Goal: Task Accomplishment & Management: Complete application form

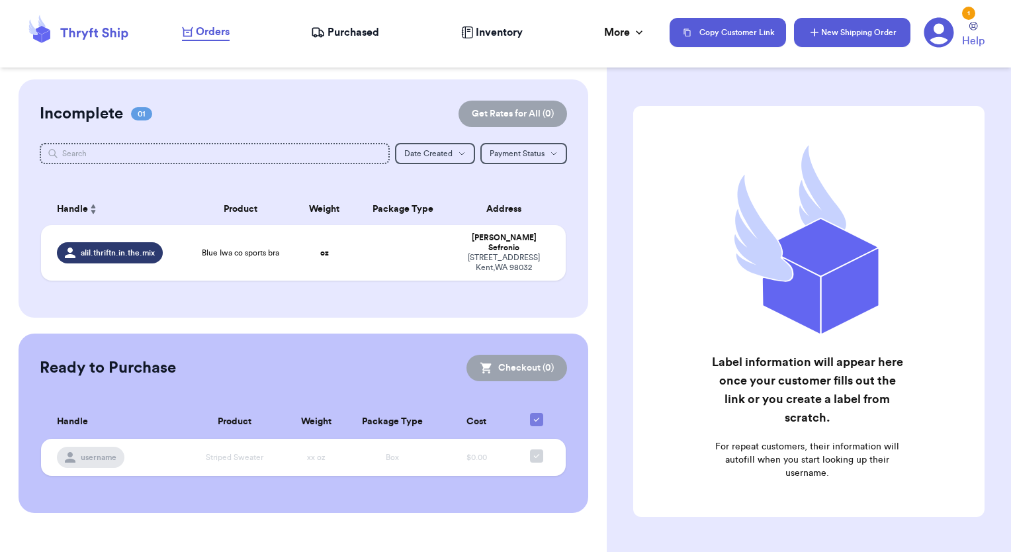
click at [837, 34] on button "New Shipping Order" at bounding box center [852, 32] width 116 height 29
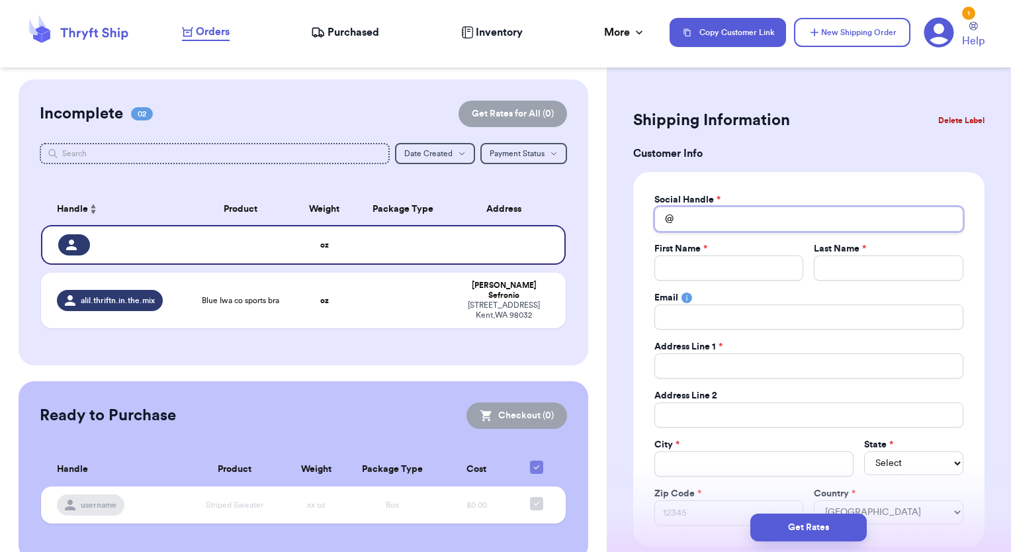
click at [718, 221] on input "Total Amount Paid" at bounding box center [809, 218] width 309 height 25
type input "m"
type input "ma"
type input "mal"
type input "mali"
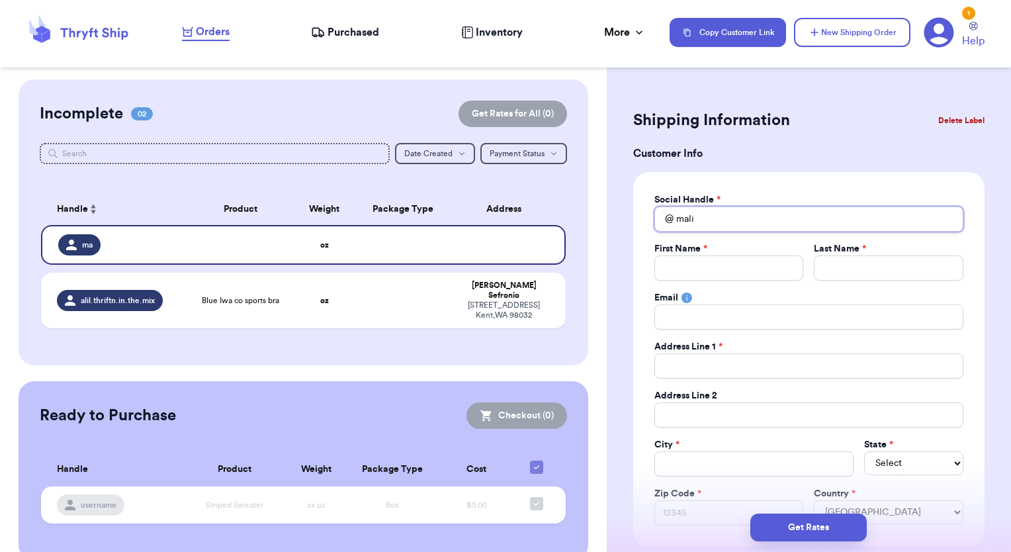
type input "malia"
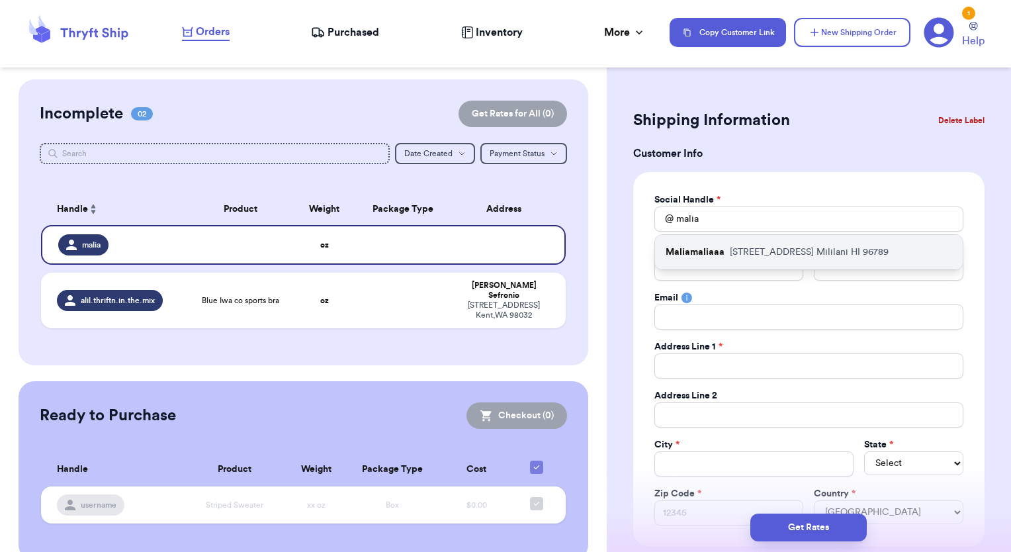
click at [713, 251] on p "Maliamaliaaa" at bounding box center [695, 252] width 59 height 13
type input "Maliamaliaaa"
type input "Malia"
type input "[PERSON_NAME]"
type input "[STREET_ADDRESS]"
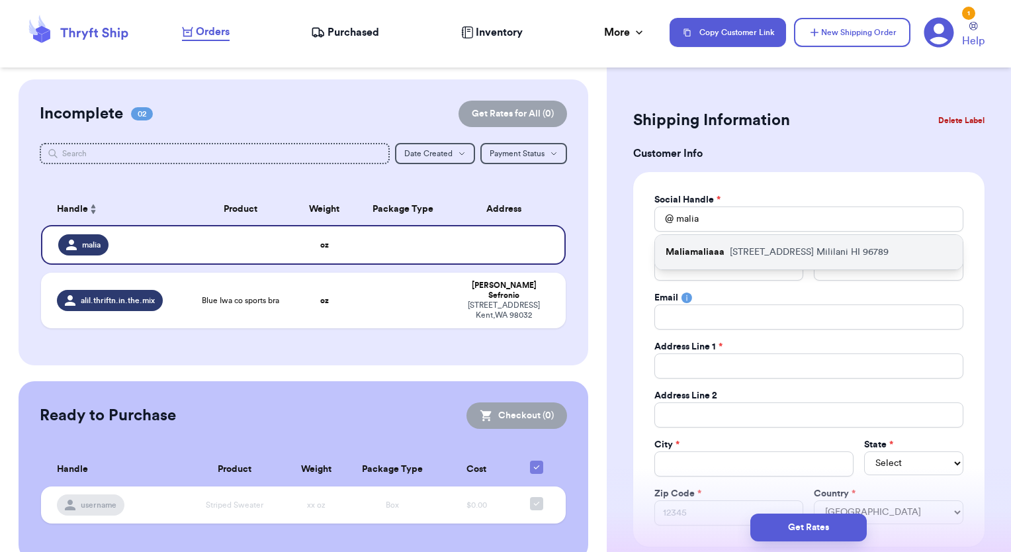
type input "F205"
type input "Mililani"
select select "HI"
type input "96789"
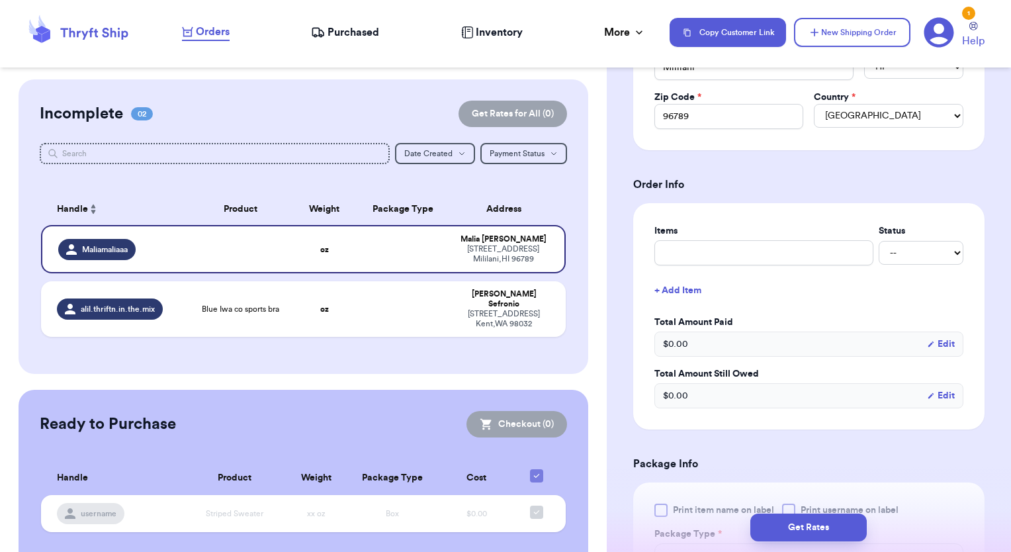
scroll to position [397, 0]
click at [257, 263] on td at bounding box center [240, 249] width 105 height 48
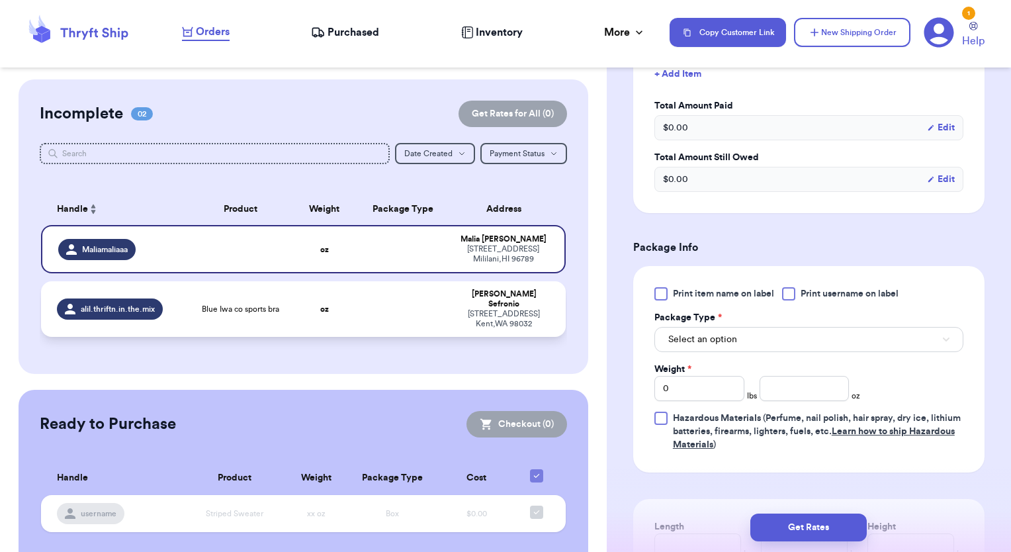
click at [299, 311] on td "oz" at bounding box center [324, 309] width 63 height 56
type input "Blue Iwa co sports bra"
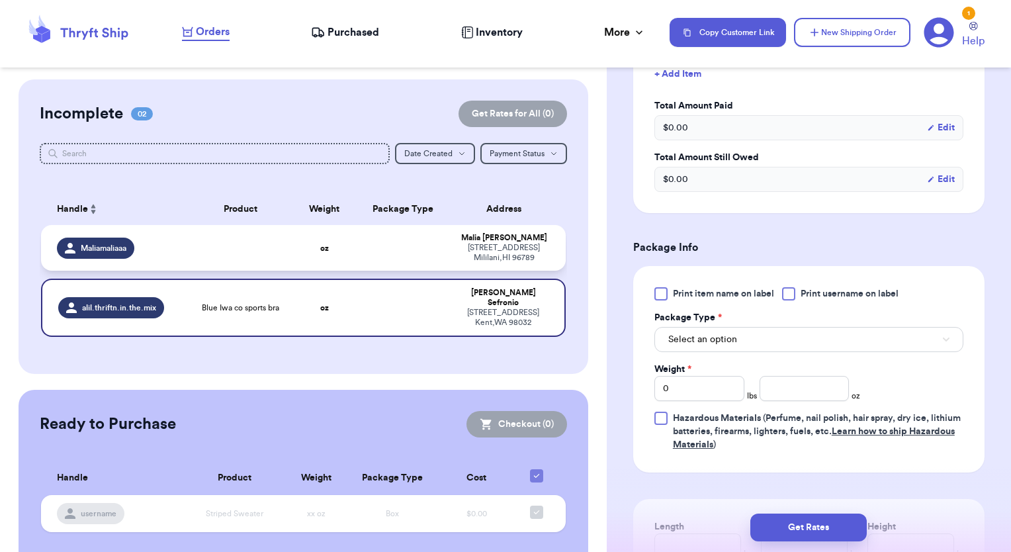
click at [294, 261] on td "oz" at bounding box center [324, 248] width 63 height 46
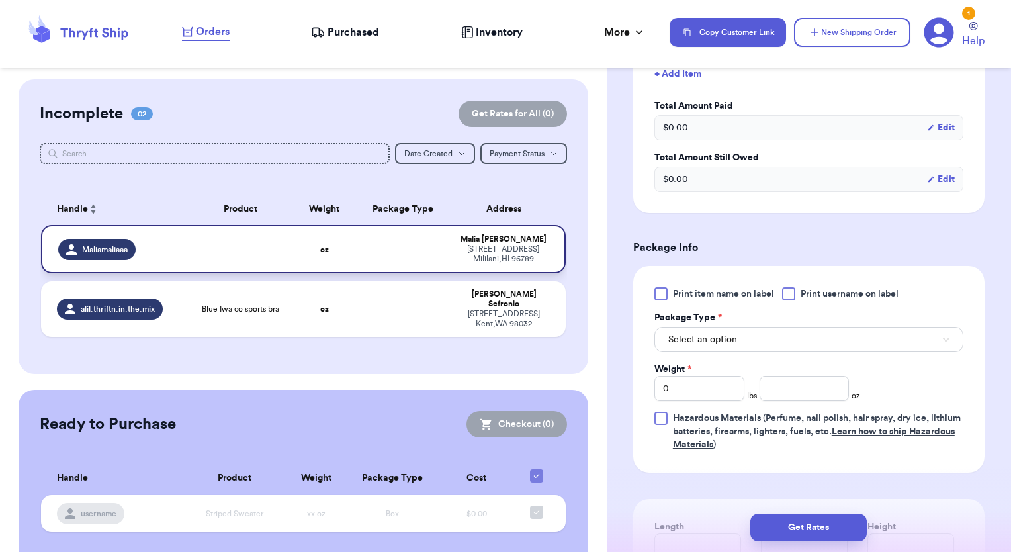
click at [120, 250] on span "Maliamaliaaa" at bounding box center [105, 249] width 46 height 11
drag, startPoint x: 723, startPoint y: 401, endPoint x: 720, endPoint y: 390, distance: 11.1
click at [721, 396] on div "Print item name on label Print username on label Package Type * Select an optio…" at bounding box center [809, 369] width 309 height 164
click at [731, 341] on span "Select an option" at bounding box center [702, 339] width 69 height 13
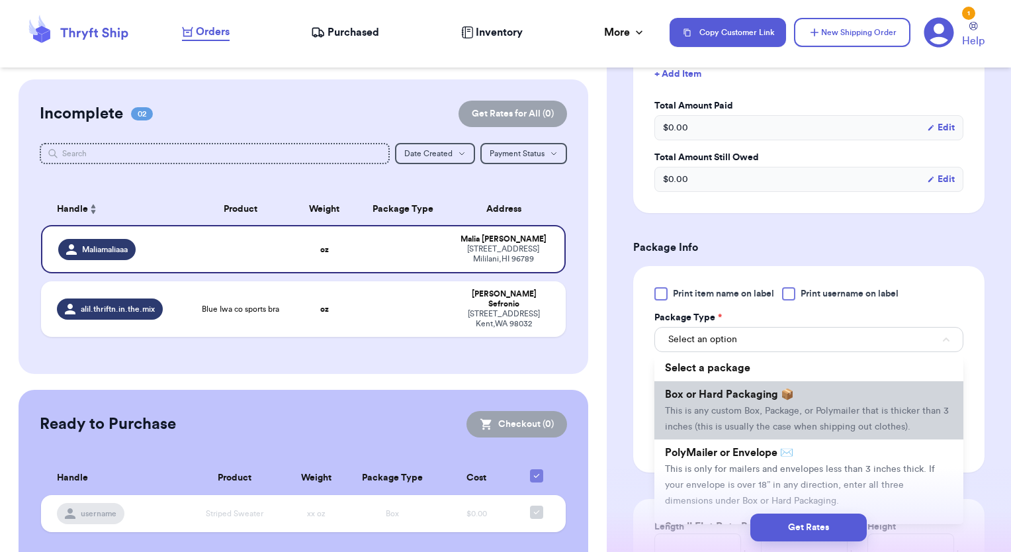
click at [717, 413] on span "This is any custom Box, Package, or Polymailer that is thicker than 3 inches (t…" at bounding box center [807, 418] width 284 height 25
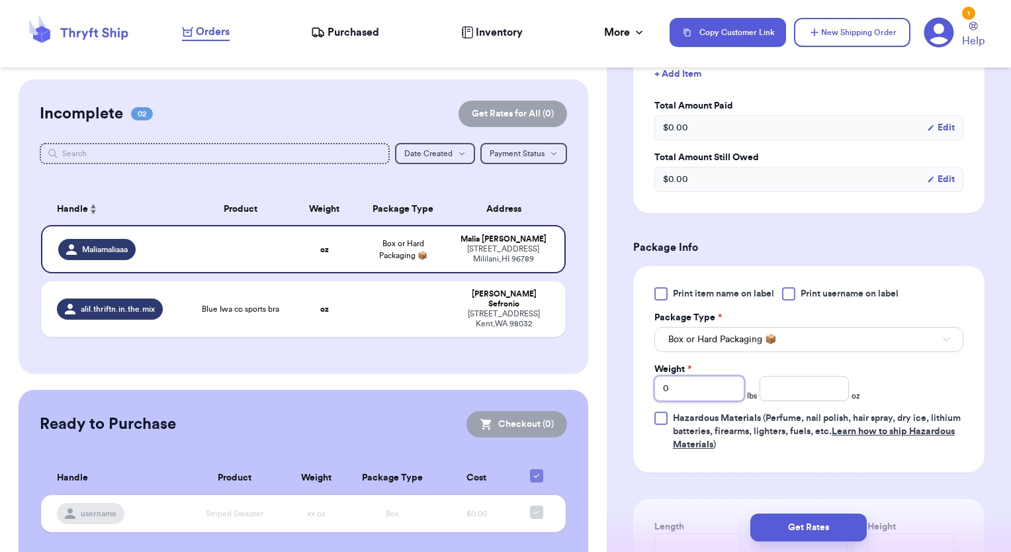
drag, startPoint x: 678, startPoint y: 396, endPoint x: 646, endPoint y: 396, distance: 31.8
click at [646, 396] on div "Print item name on label Print username on label Package Type * Box or Hard Pac…" at bounding box center [808, 369] width 351 height 206
type input "1"
click at [805, 393] on input "number" at bounding box center [805, 388] width 90 height 25
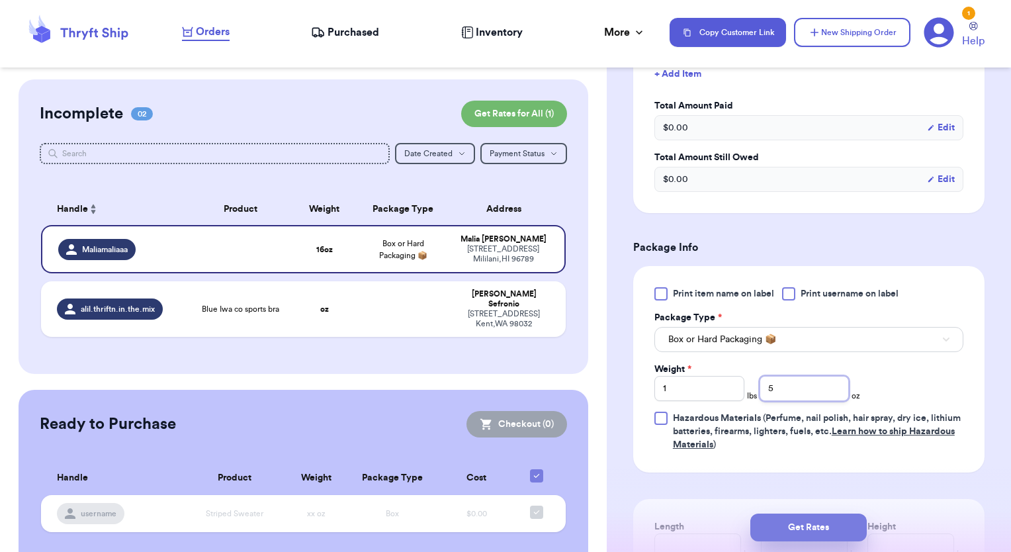
type input "5"
click at [768, 527] on button "Get Rates" at bounding box center [808, 528] width 116 height 28
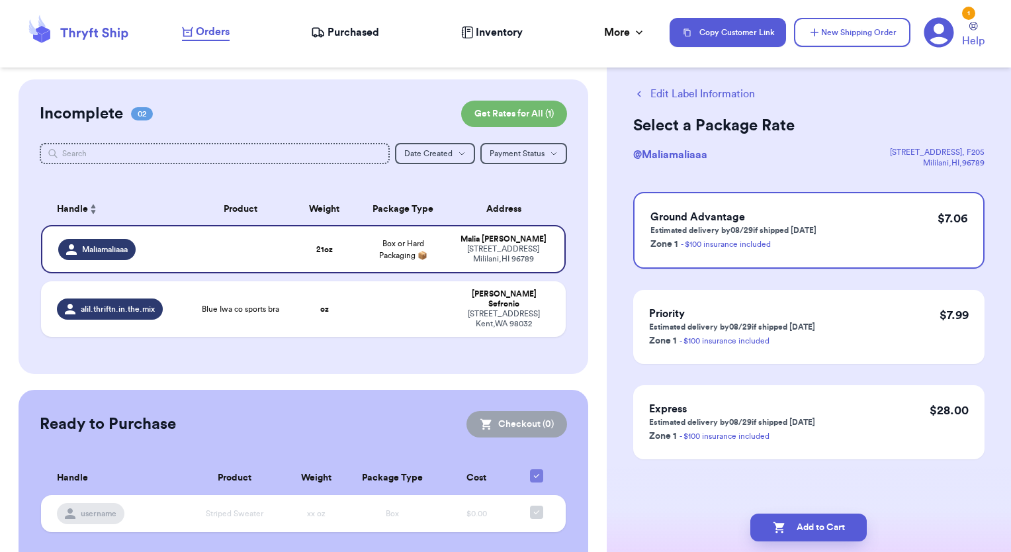
scroll to position [0, 0]
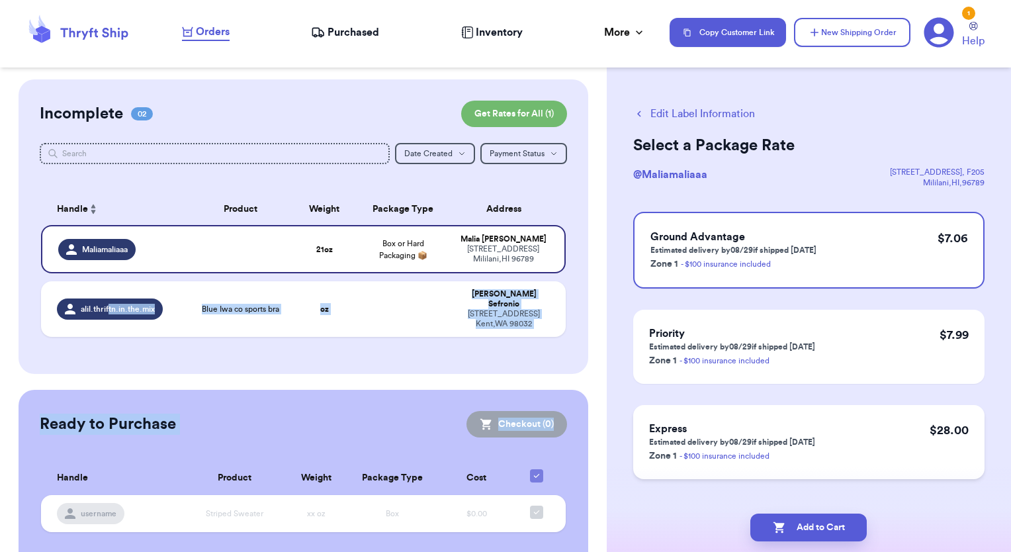
drag, startPoint x: 107, startPoint y: 305, endPoint x: 649, endPoint y: 454, distance: 561.5
click at [649, 454] on div "Customer Link New Order Incomplete 02 Get Rates for All ( 1 ) Get Rates for All…" at bounding box center [505, 276] width 1011 height 552
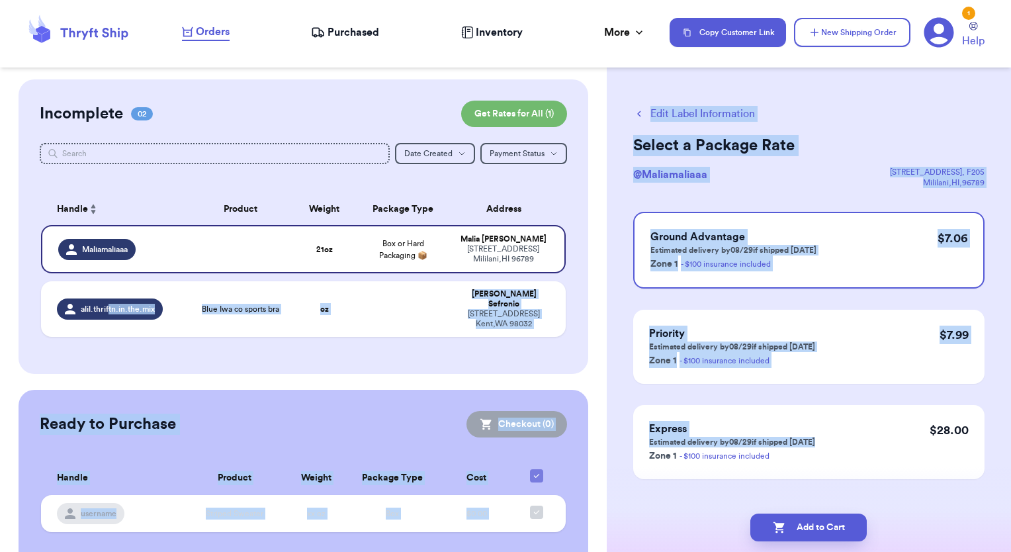
click at [581, 255] on div "Customer Link New Order Incomplete 02 Get Rates for All ( 1 ) Get Rates for All…" at bounding box center [303, 324] width 607 height 490
click at [808, 537] on button "Add to Cart" at bounding box center [808, 528] width 116 height 28
checkbox input "true"
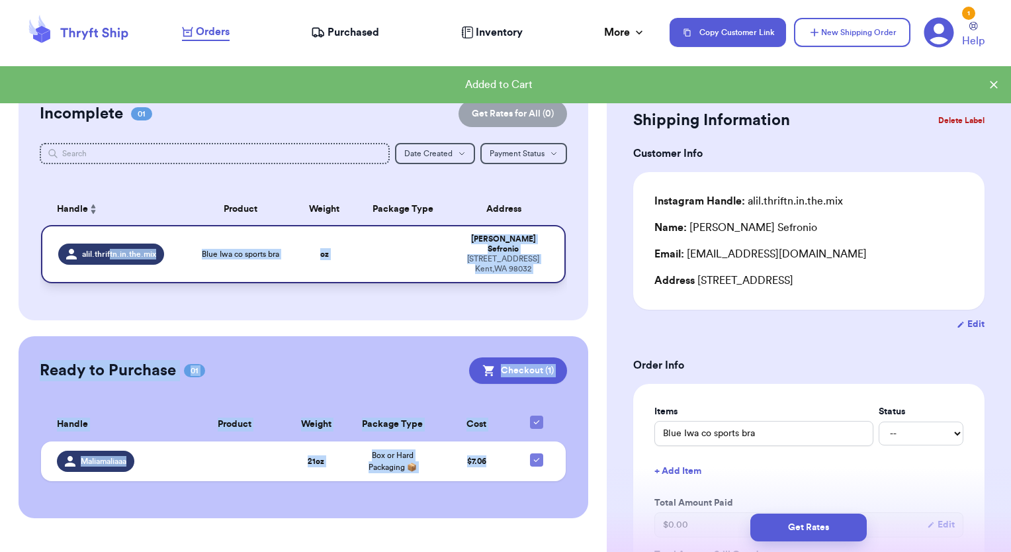
click at [146, 249] on span "alil.thriftn.in.the.mix" at bounding box center [119, 254] width 74 height 11
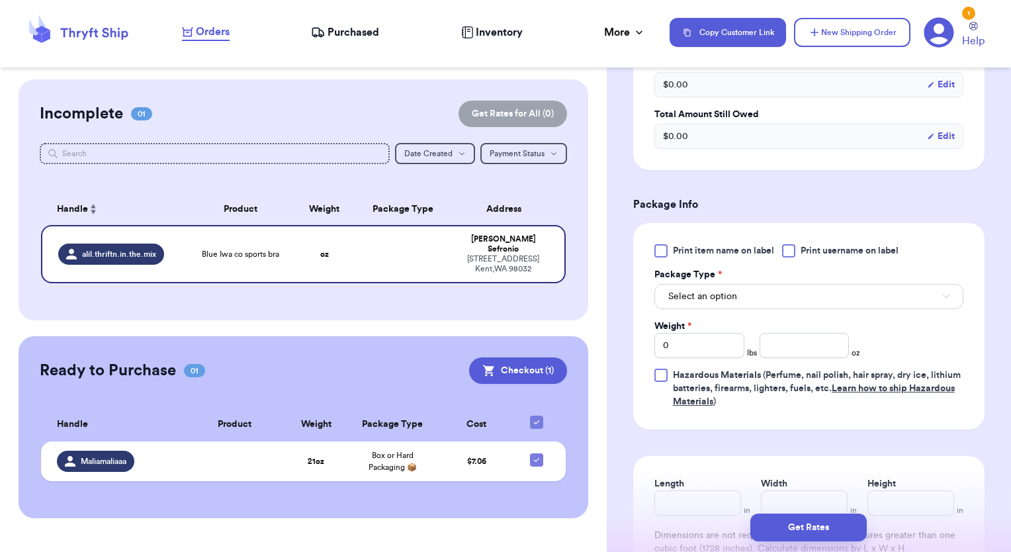
scroll to position [463, 0]
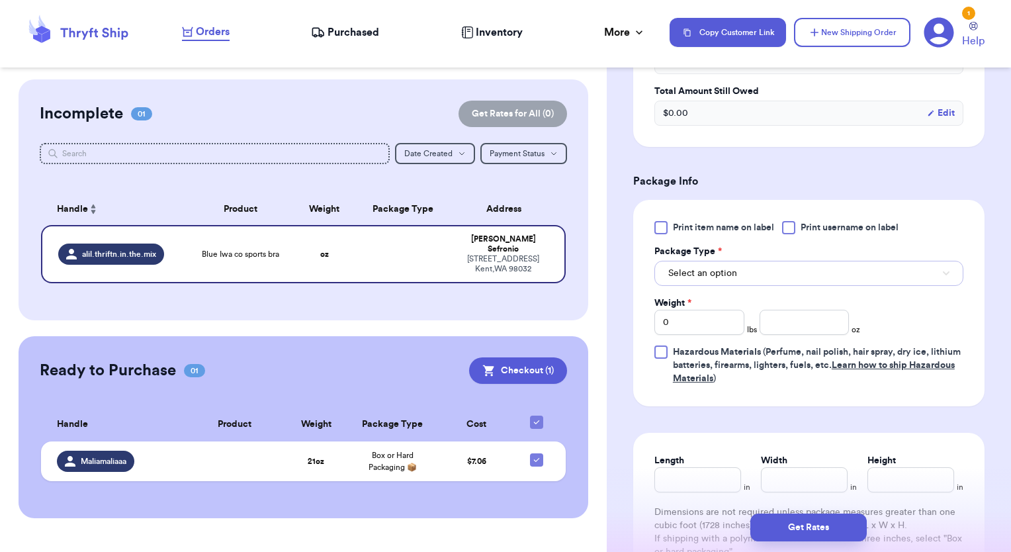
click at [717, 270] on span "Select an option" at bounding box center [702, 273] width 69 height 13
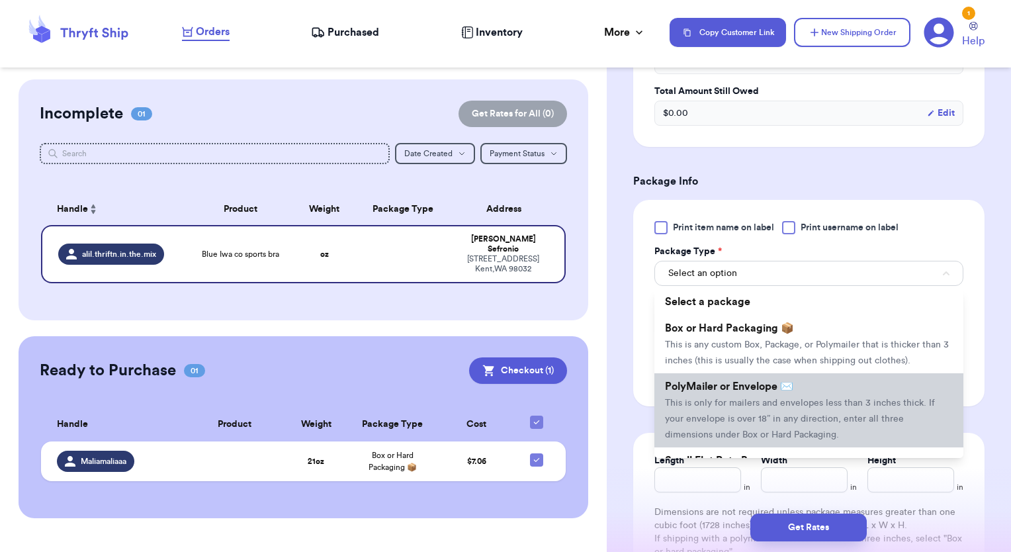
click at [688, 408] on li "PolyMailer or Envelope ✉️ This is only for mailers and envelopes less than 3 in…" at bounding box center [809, 410] width 309 height 74
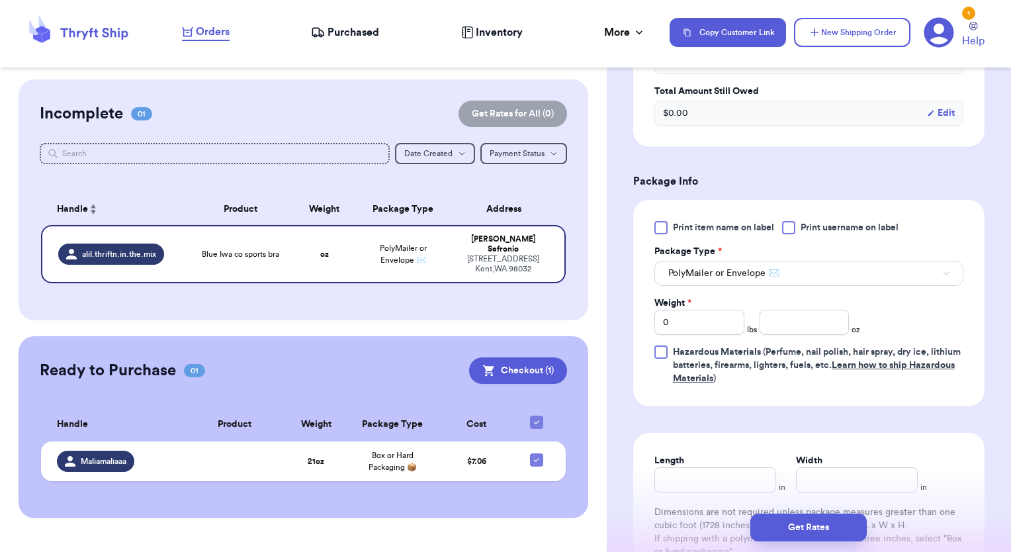
click at [790, 230] on div at bounding box center [788, 227] width 13 height 13
click at [0, 0] on input "Print username on label" at bounding box center [0, 0] width 0 height 0
click at [778, 315] on input "number" at bounding box center [805, 322] width 90 height 25
type input "5"
click at [906, 310] on div "Print item name on label Print username on label Package Type * PolyMailer or E…" at bounding box center [809, 303] width 309 height 164
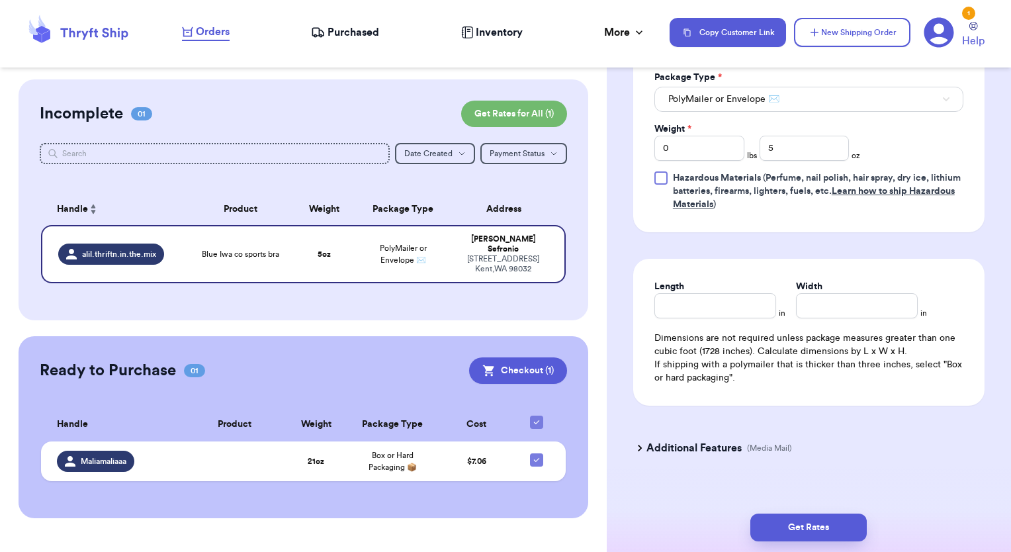
scroll to position [651, 0]
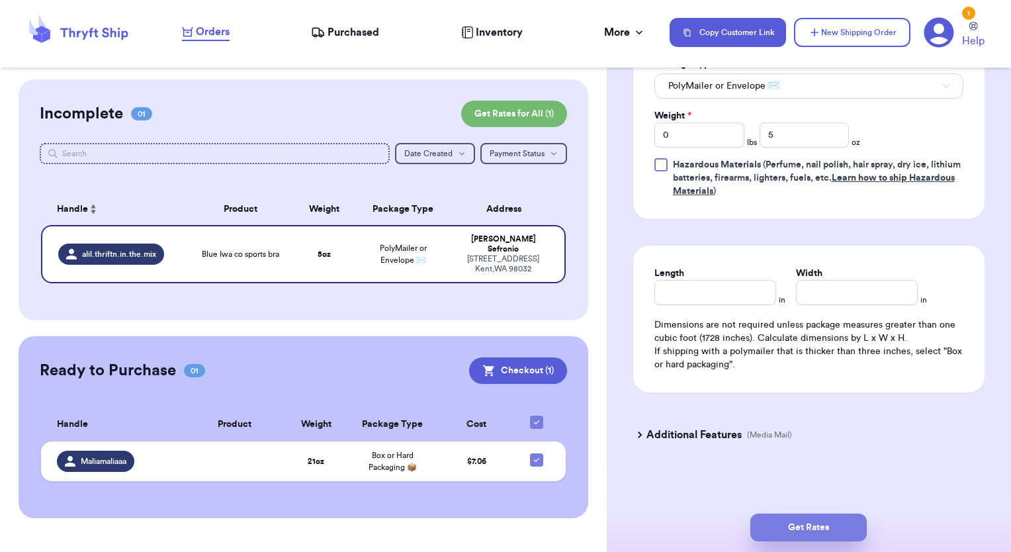
click at [776, 519] on button "Get Rates" at bounding box center [808, 528] width 116 height 28
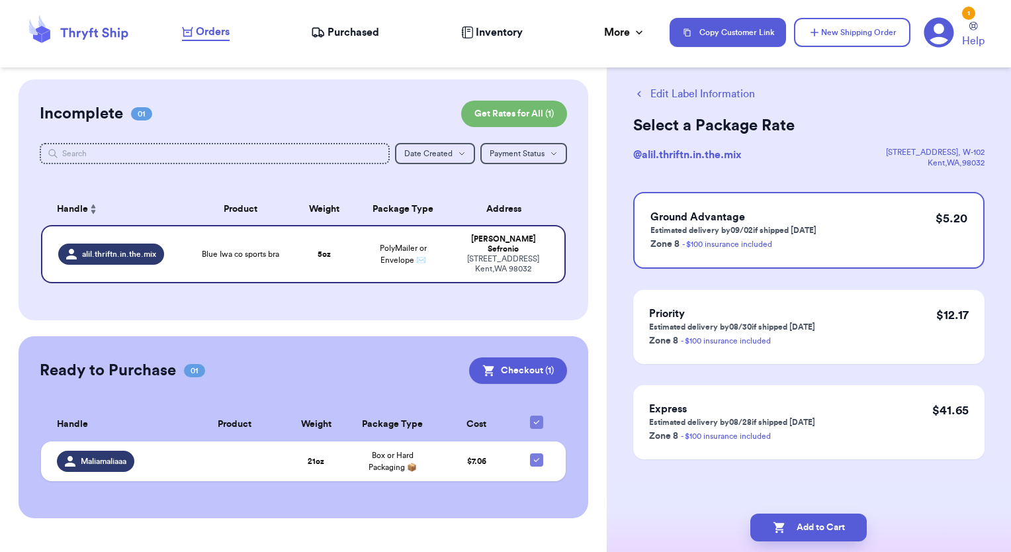
scroll to position [0, 0]
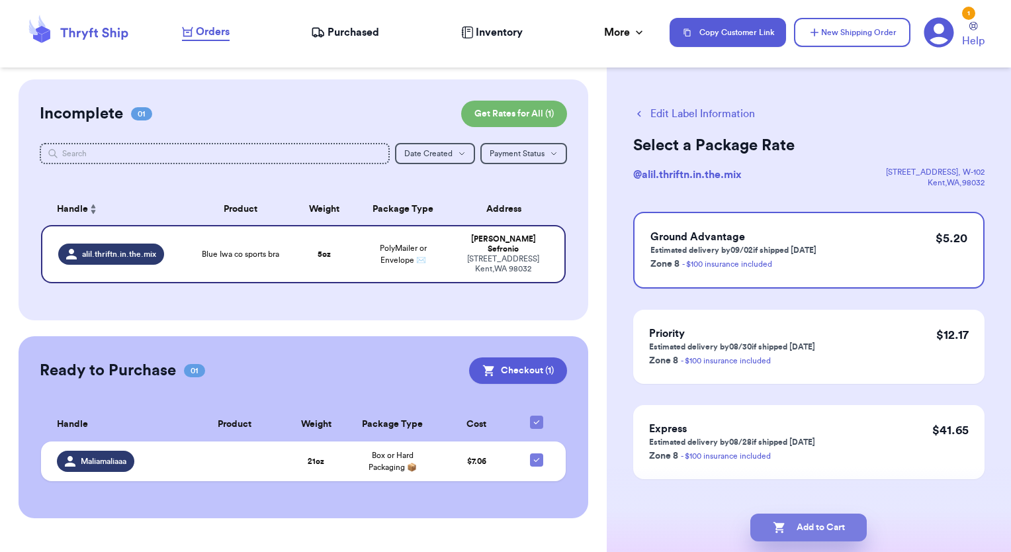
click at [789, 520] on button "Add to Cart" at bounding box center [808, 528] width 116 height 28
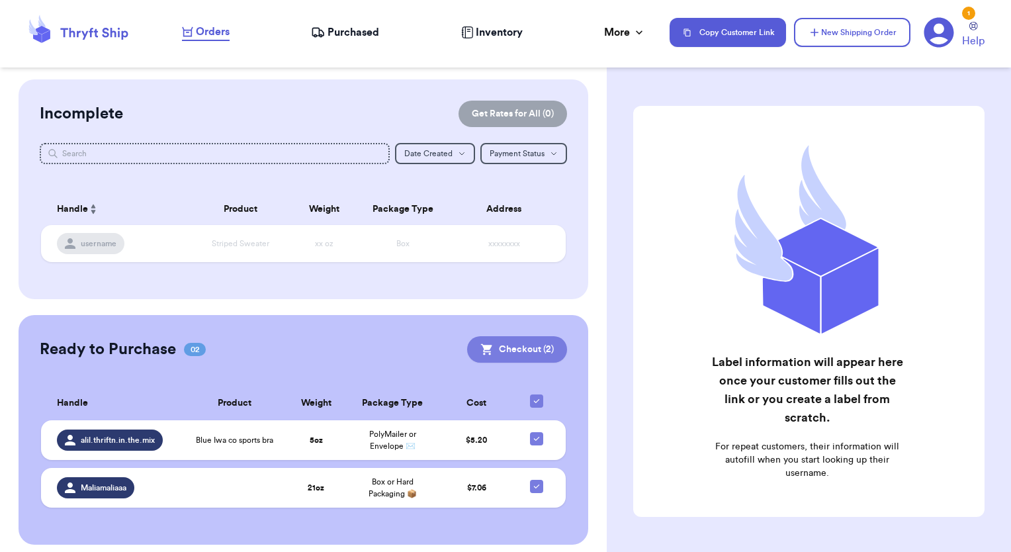
click at [525, 353] on button "Checkout ( 2 )" at bounding box center [517, 349] width 100 height 26
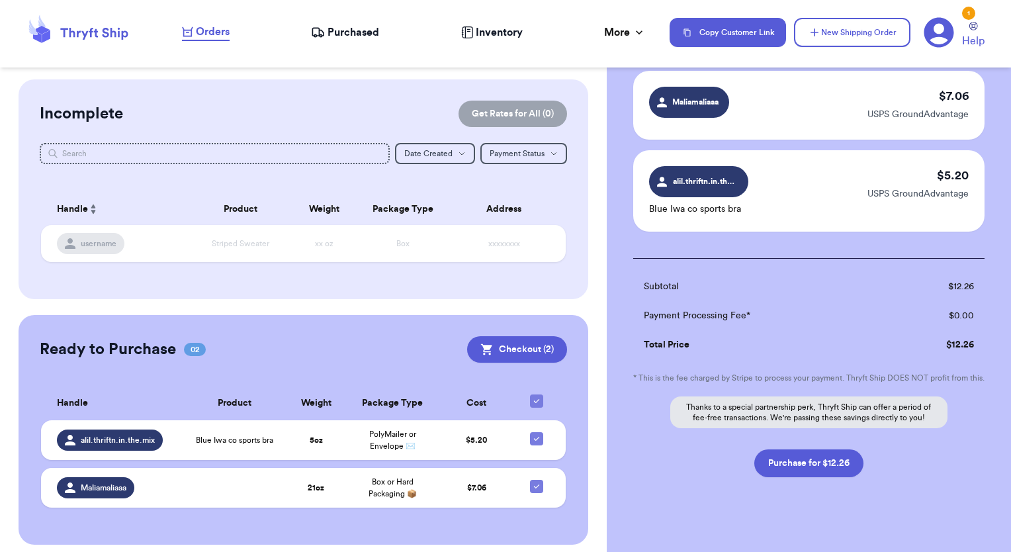
scroll to position [122, 0]
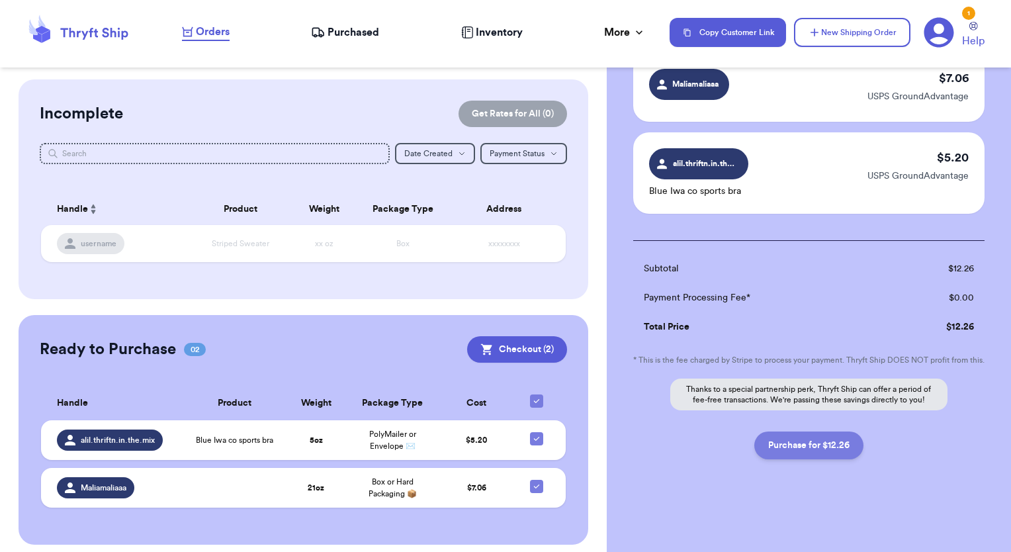
click at [777, 448] on button "Purchase for $12.26" at bounding box center [808, 445] width 109 height 28
checkbox input "false"
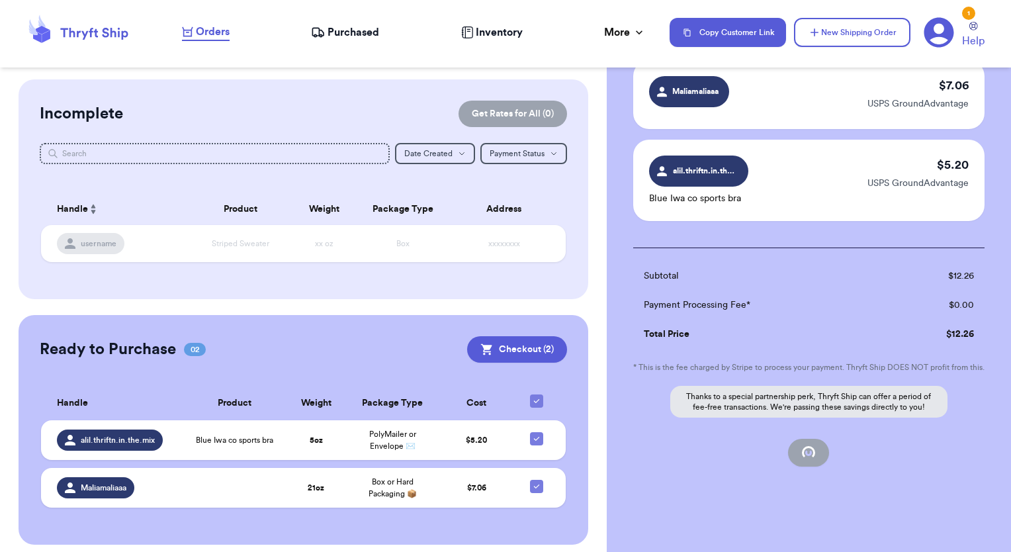
checkbox input "true"
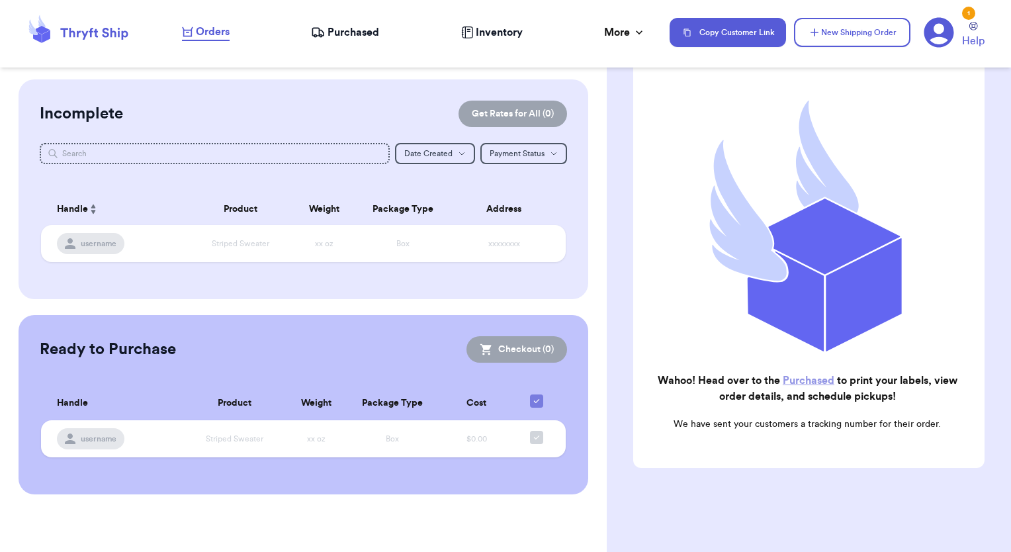
click at [801, 375] on link "Purchased" at bounding box center [809, 380] width 52 height 11
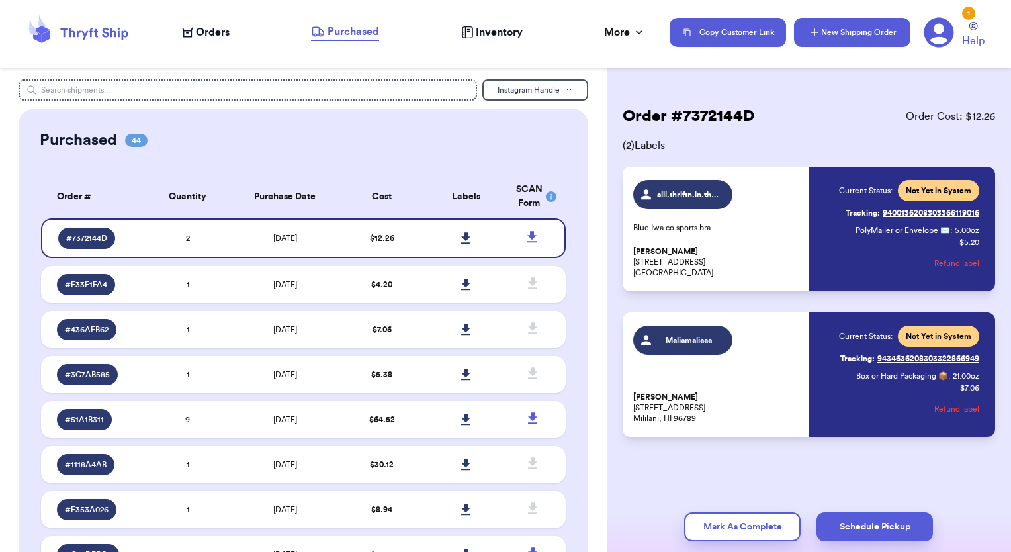
click at [828, 26] on button "New Shipping Order" at bounding box center [852, 32] width 116 height 29
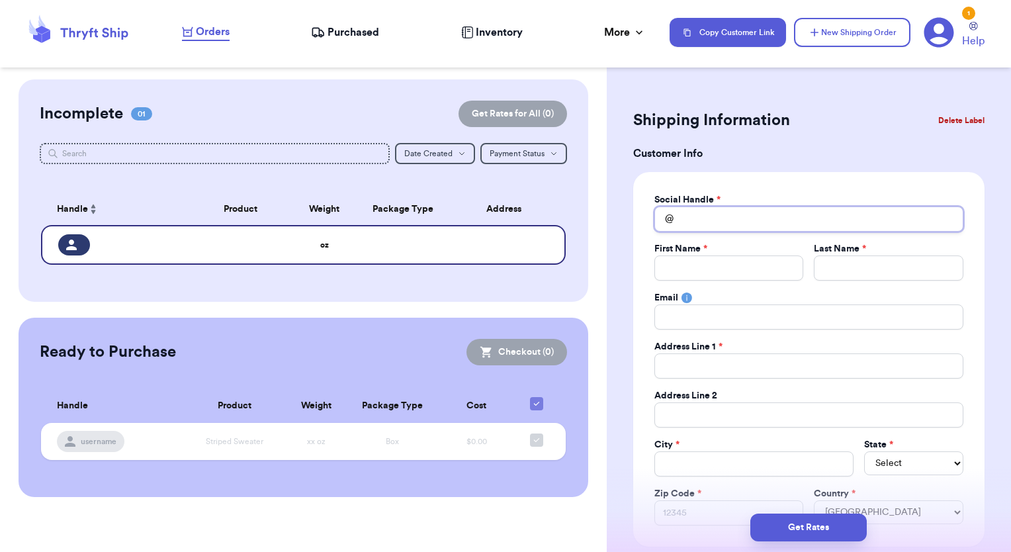
click at [739, 219] on input "Total Amount Paid" at bounding box center [809, 218] width 309 height 25
type input "j"
type input "je"
type input "jes"
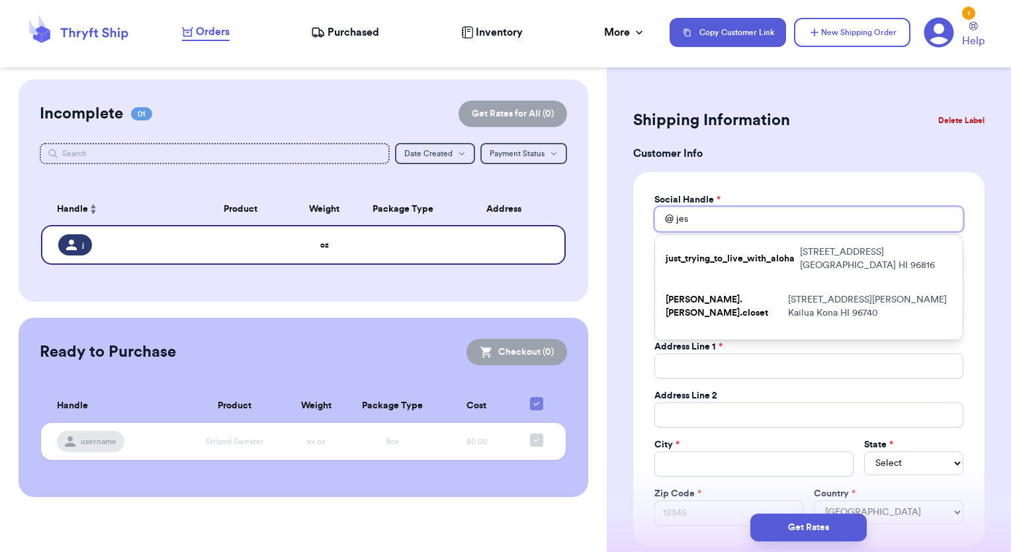
type input "[PERSON_NAME]"
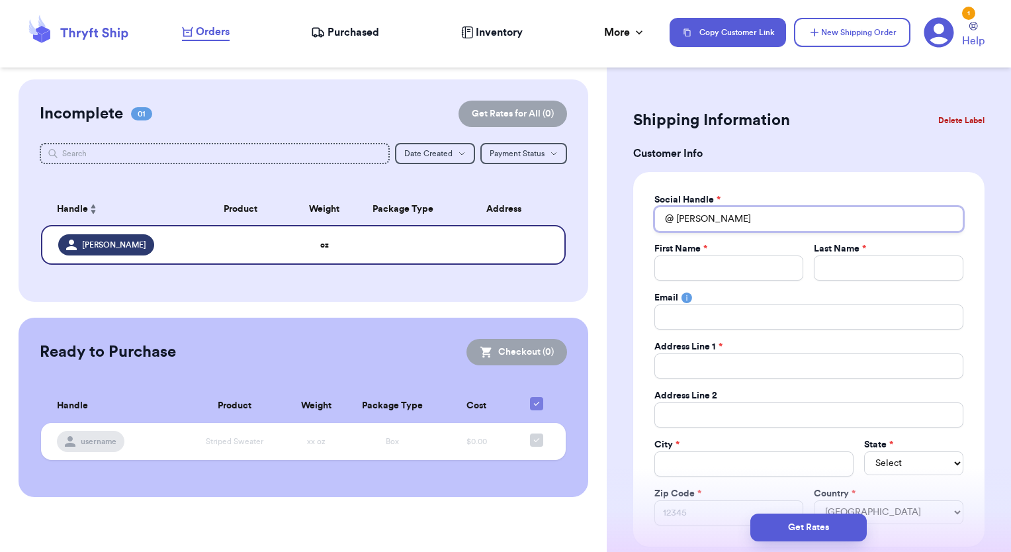
type input "jes"
type input "je"
type input "j"
type input "K"
type input "Ka"
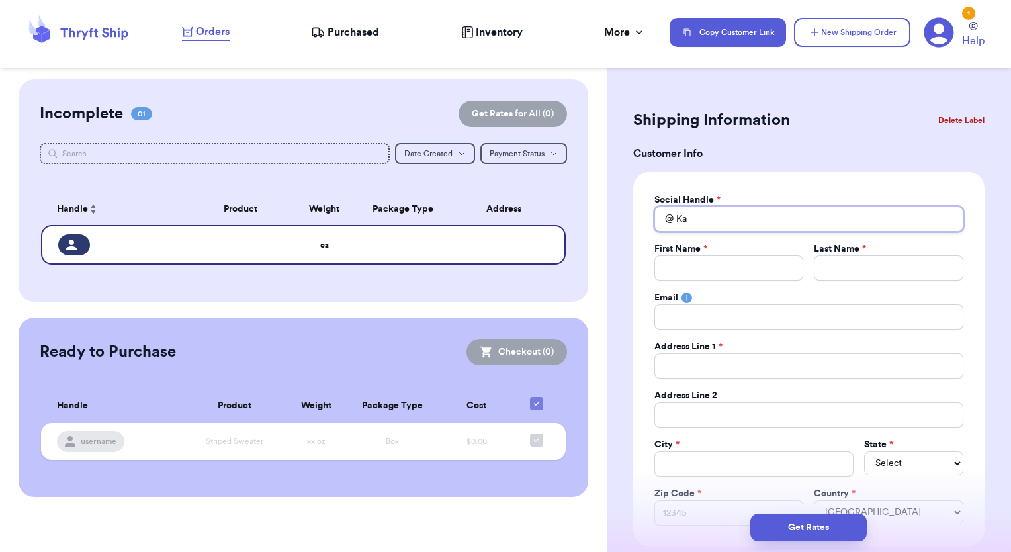
type input "Kat"
type input "Kath"
type input "Kathr"
type input "[PERSON_NAME]"
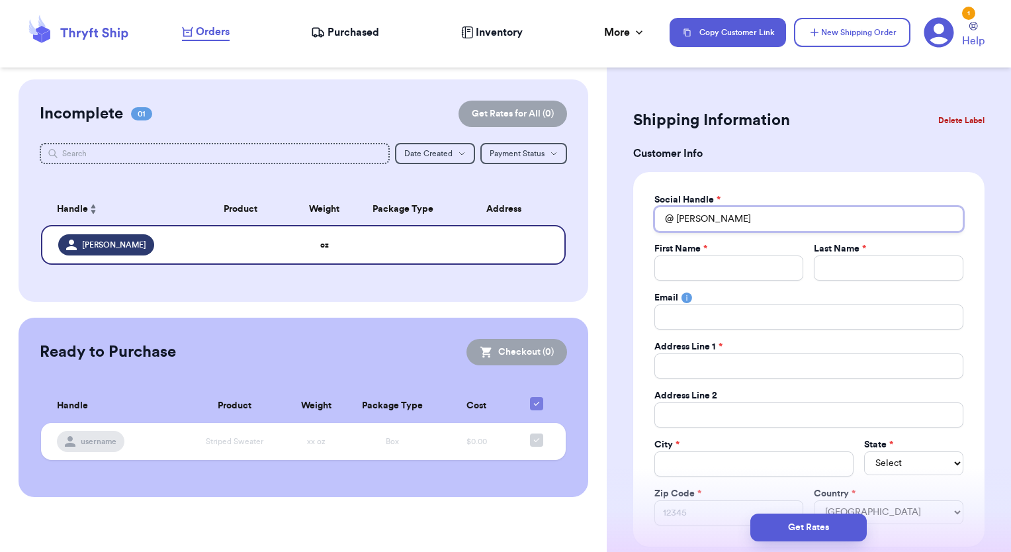
type input "[PERSON_NAME]"
type input "KathrynW"
type input "KathrynWi"
type input "KathrynWil"
type input "KathrynWill"
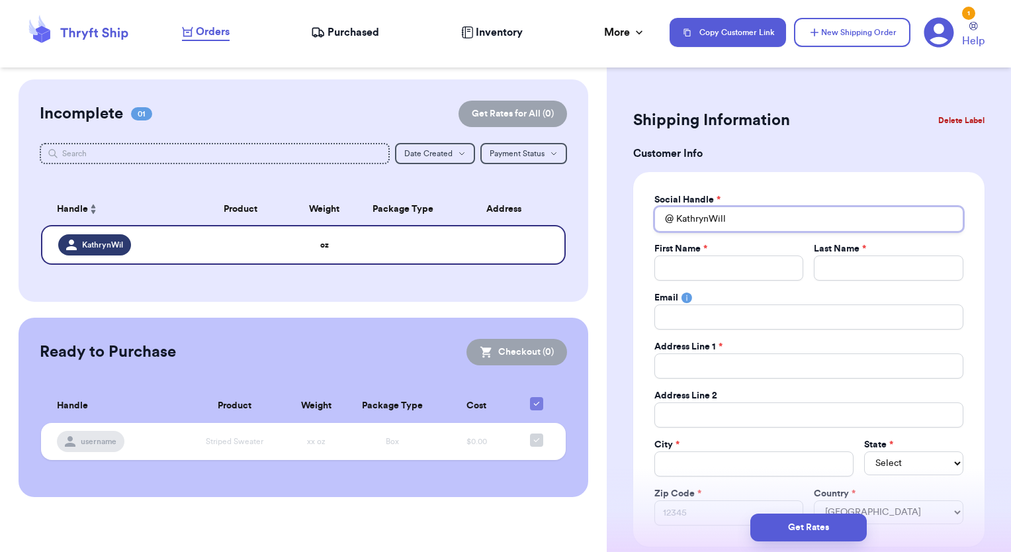
type input "KathrynWilli"
type input "KathrynWillia"
type input "KathrynWilliam"
type input "KathrynWilliams"
type input "KathrynWilliamso"
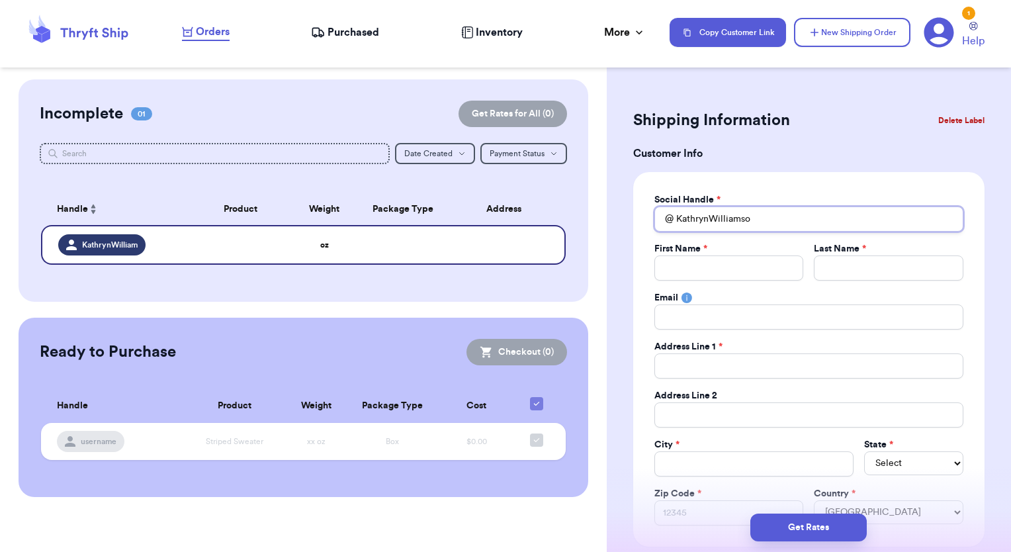
type input "KathrynWilliamson"
type input "K"
type input "Ka"
type input "Kat"
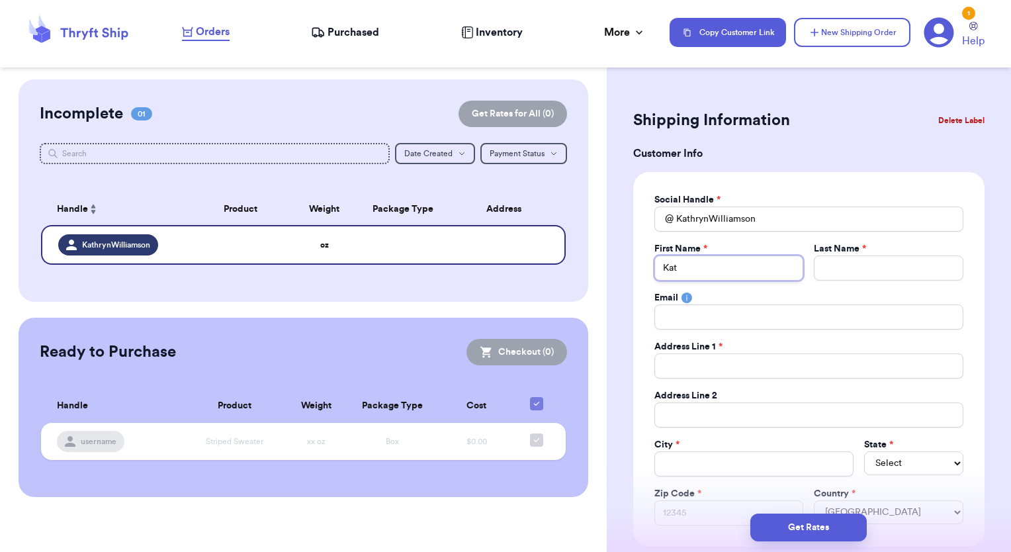
type input "Kath"
type input "Kathr"
type input "[PERSON_NAME]"
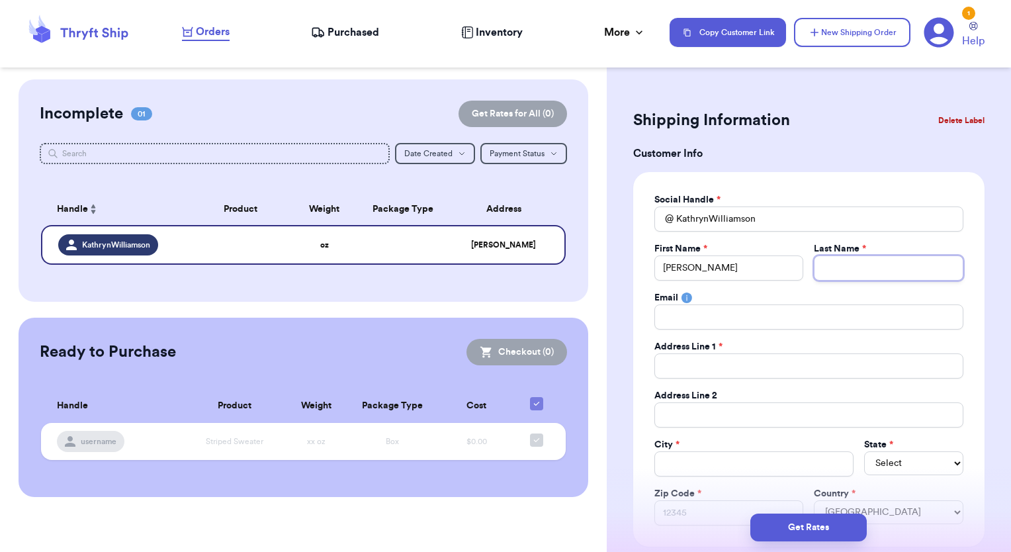
type input "W"
type input "Wi"
type input "Wil"
type input "Will"
type input "[PERSON_NAME]"
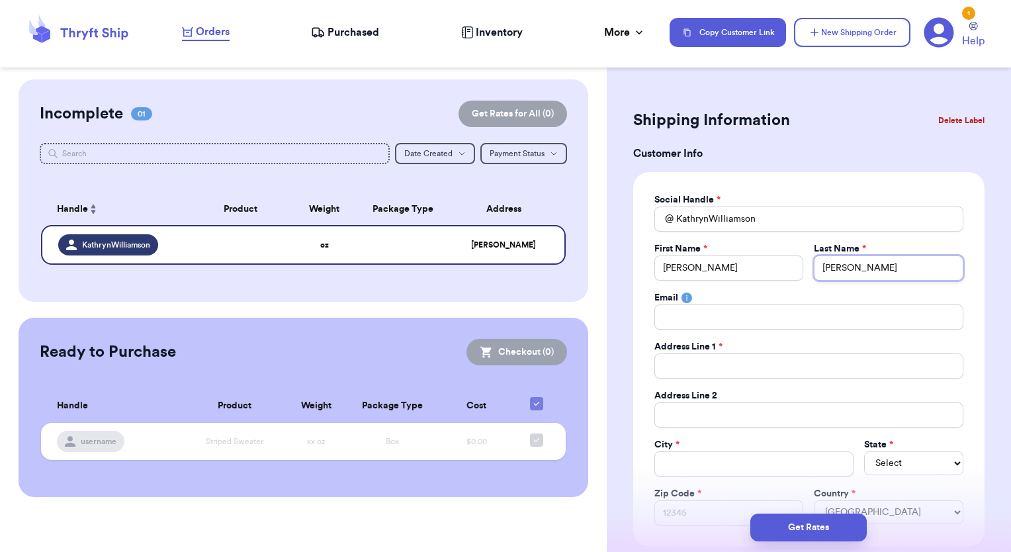
type input "[PERSON_NAME]"
type input "Williamso"
type input "[PERSON_NAME]"
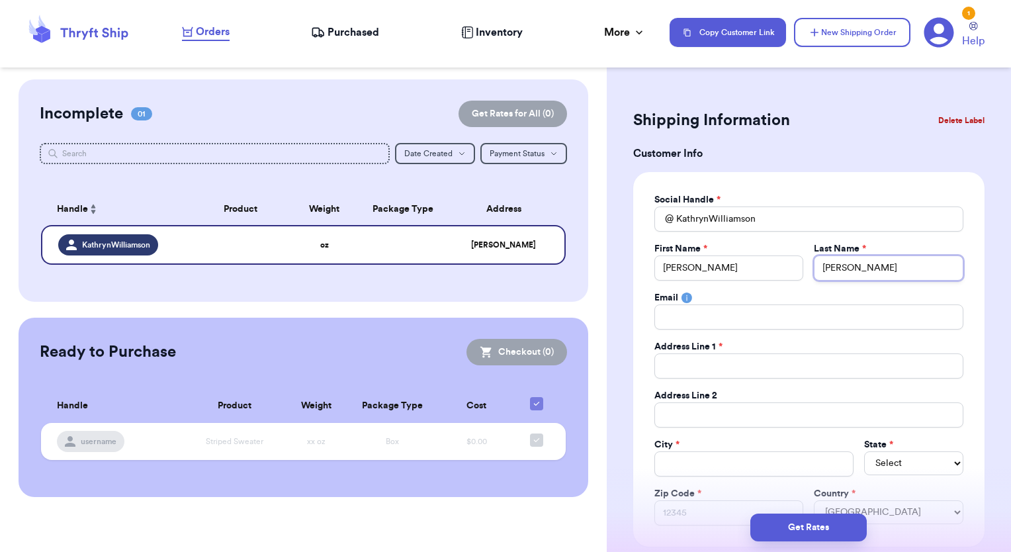
type input "[PERSON_NAME]"
type input "2"
type input "23"
type input "235"
type input "2358"
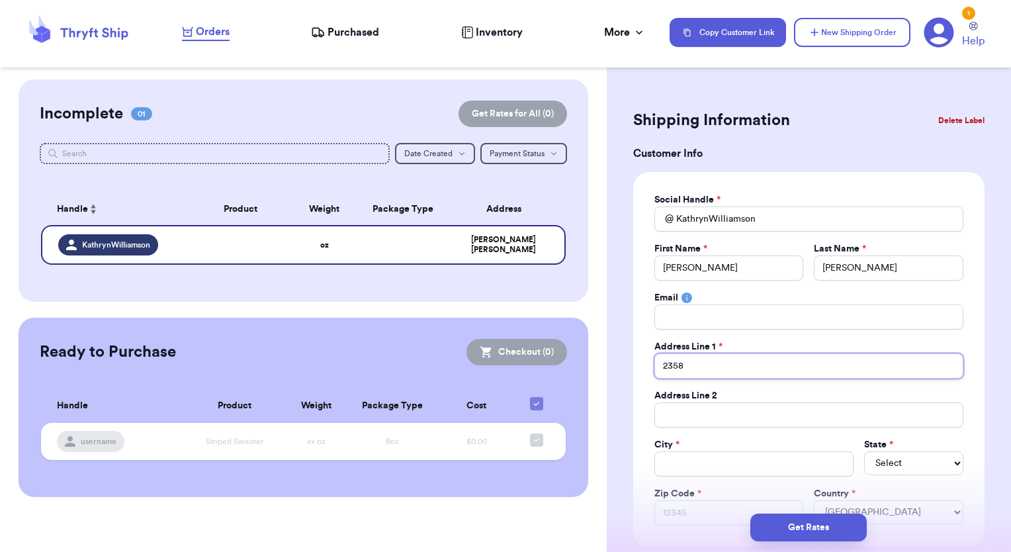
type input "2358"
type input "2358 A"
type input "2358 Ah"
type input "2358 Aha"
type input "2358 Ahai"
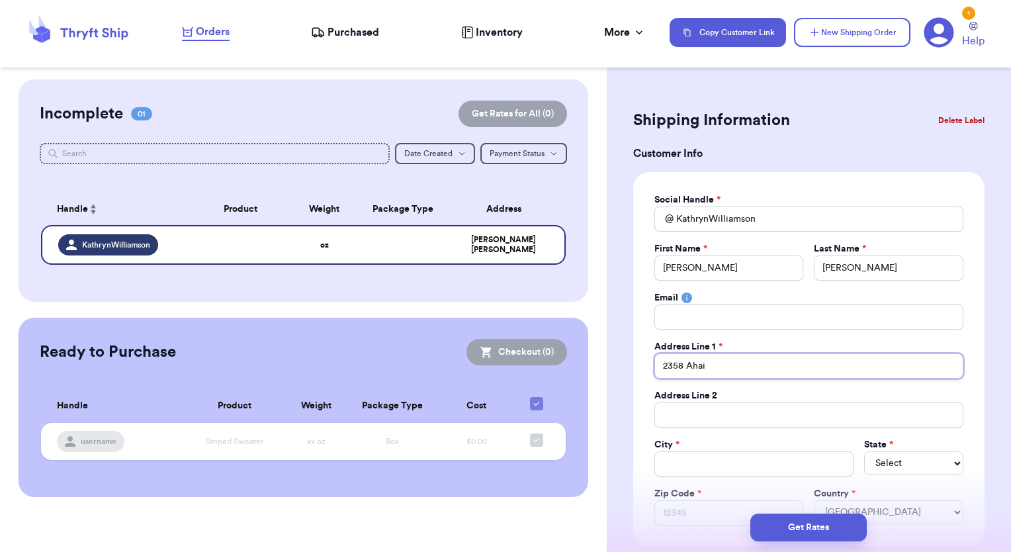
type input "2358 Ahaik"
type input "2358 Ahaiki"
type input "2358 Ahaiki S"
type input "[STREET_ADDRESS]"
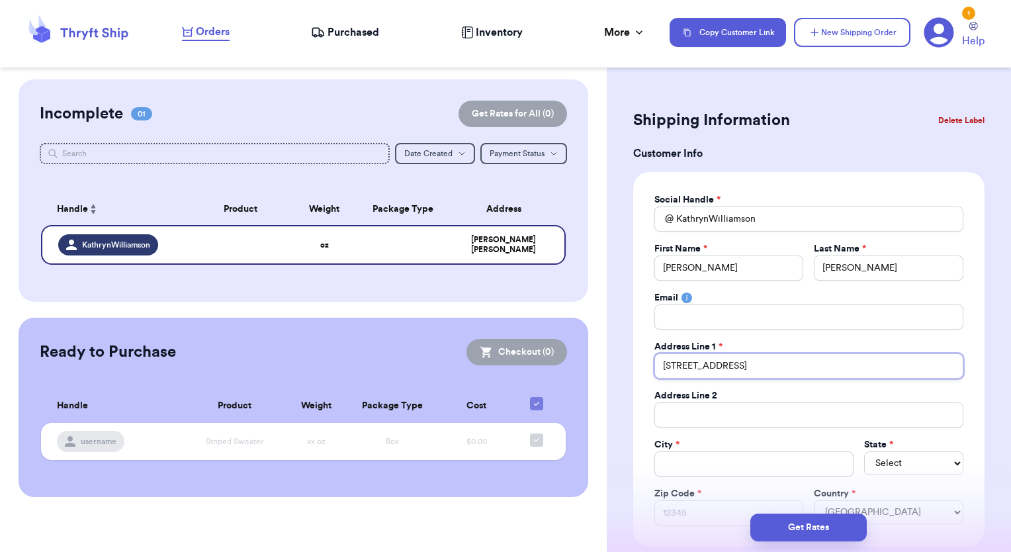
type input "[STREET_ADDRESS]"
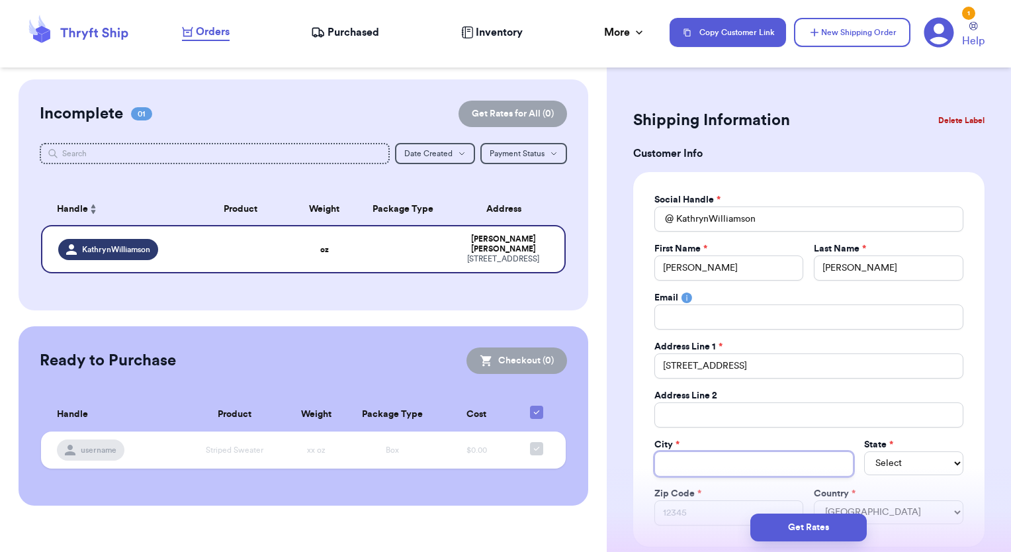
type input "P"
type input "Pe"
type input "Pea"
type input "Pear"
type input "Pearl"
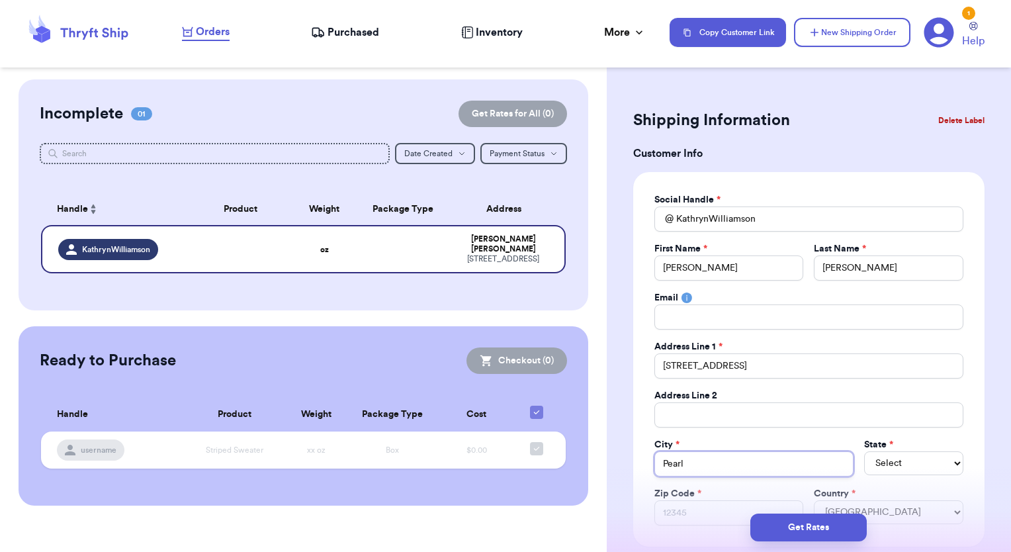
type input "Pearl"
type input "Pearl C"
type input "Pearl Ci"
type input "Pearl Cit"
type input "[GEOGRAPHIC_DATA]"
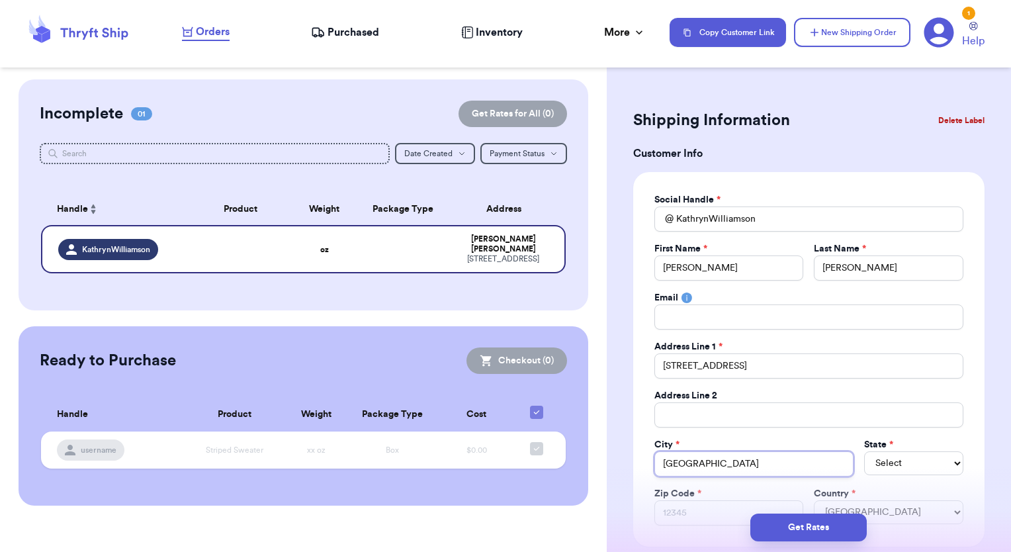
type input "[GEOGRAPHIC_DATA]"
select select "HI"
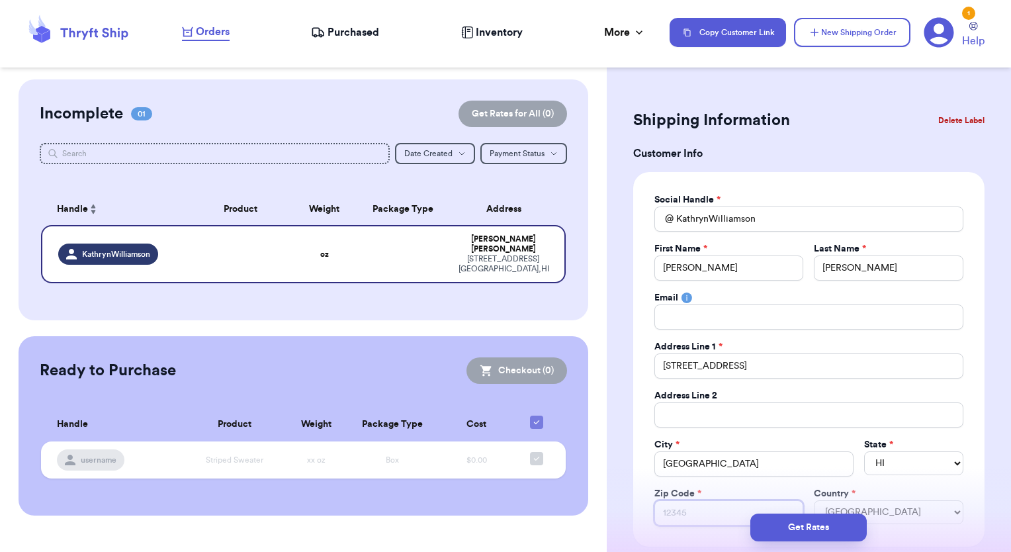
type input "9"
type input "96"
type input "967"
type input "9678"
type input "96782"
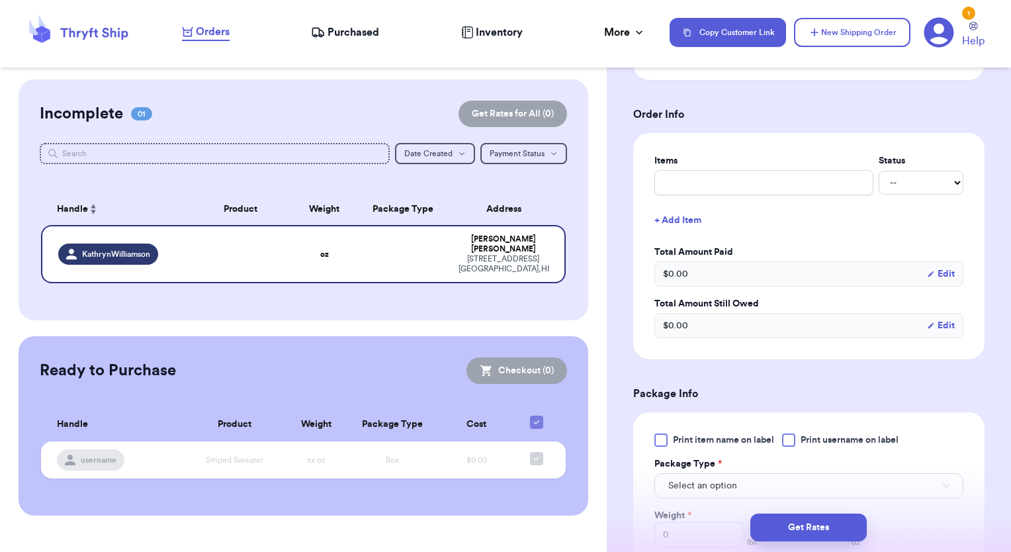
scroll to position [529, 0]
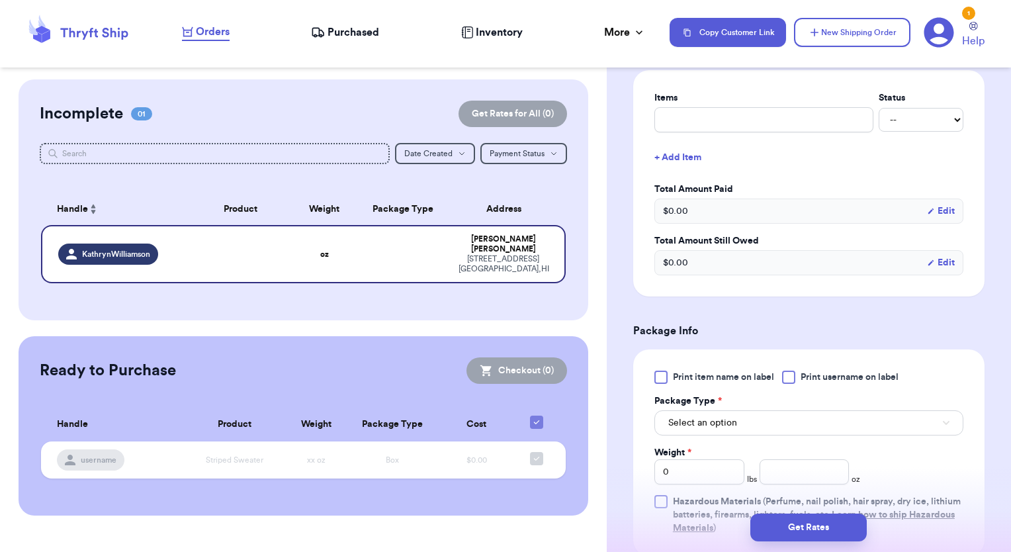
type input "96782"
click at [770, 420] on button "Select an option" at bounding box center [809, 422] width 309 height 25
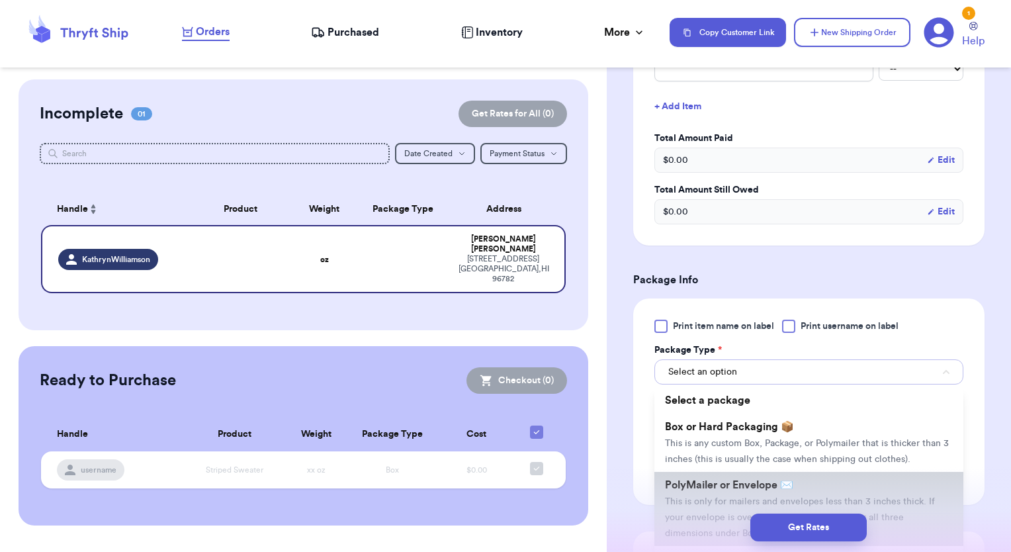
scroll to position [662, 0]
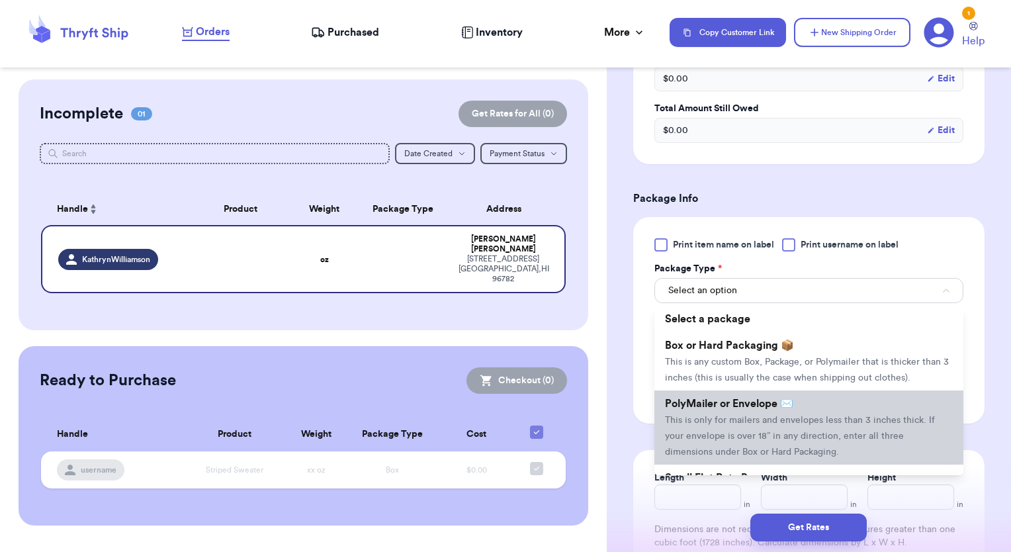
click at [736, 432] on span "This is only for mailers and envelopes less than 3 inches thick. If your envelo…" at bounding box center [800, 436] width 270 height 41
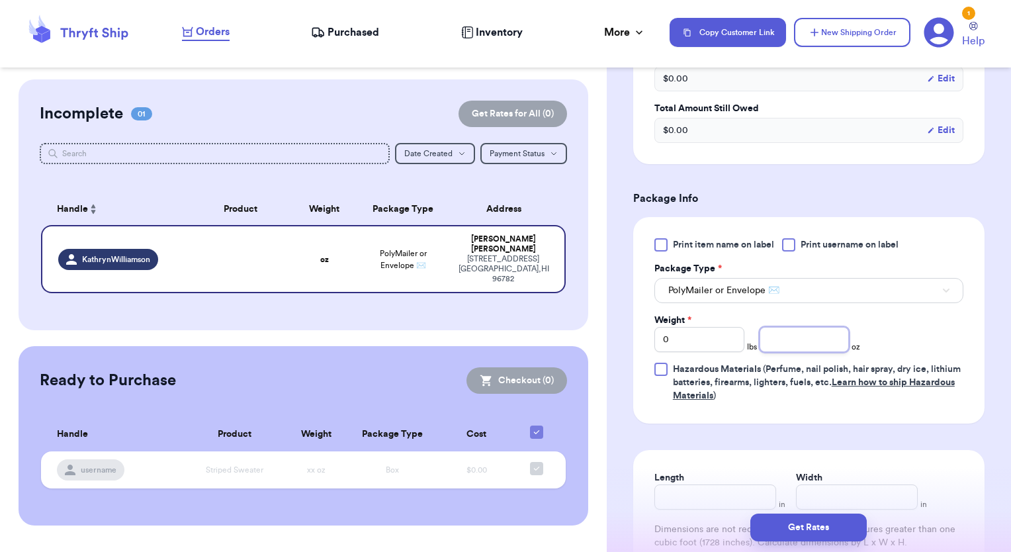
click at [794, 344] on input "number" at bounding box center [805, 339] width 90 height 25
type input "9"
click at [899, 347] on div "Print item name on label Print username on label Package Type * PolyMailer or E…" at bounding box center [809, 320] width 309 height 164
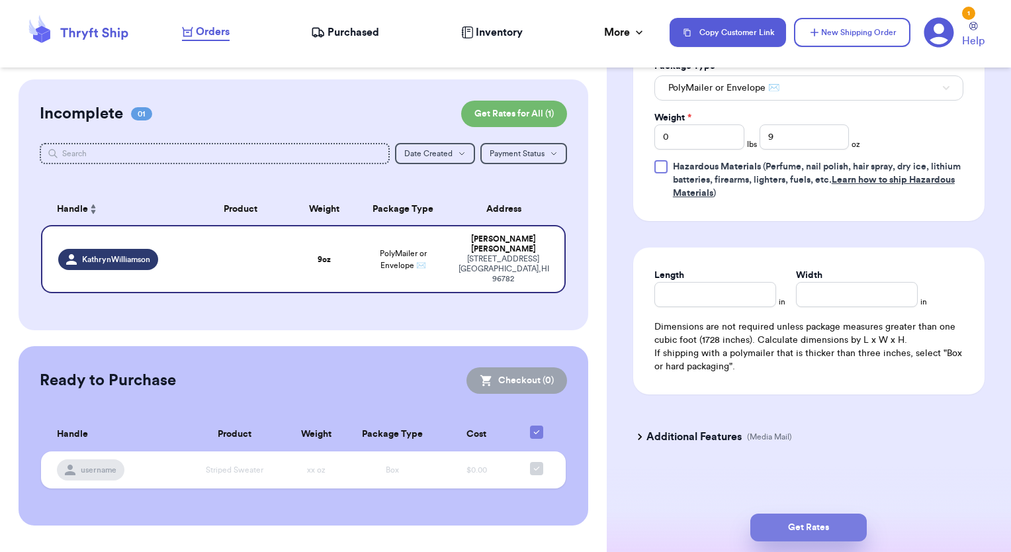
click at [815, 525] on button "Get Rates" at bounding box center [808, 528] width 116 height 28
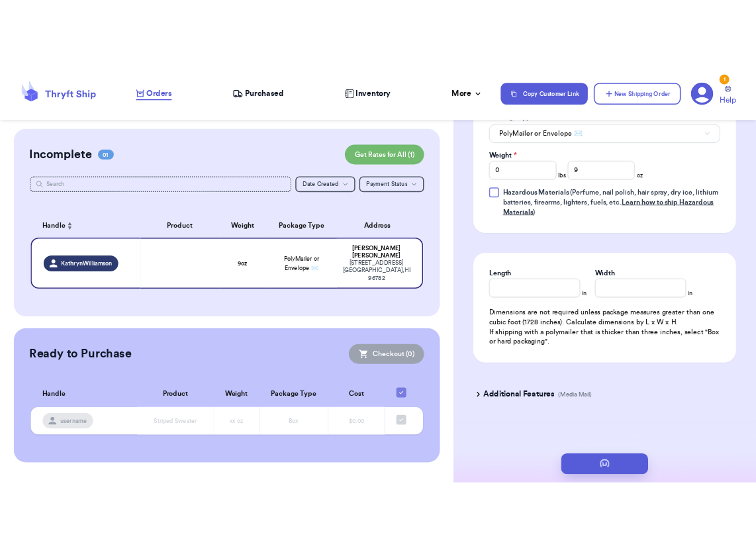
scroll to position [0, 0]
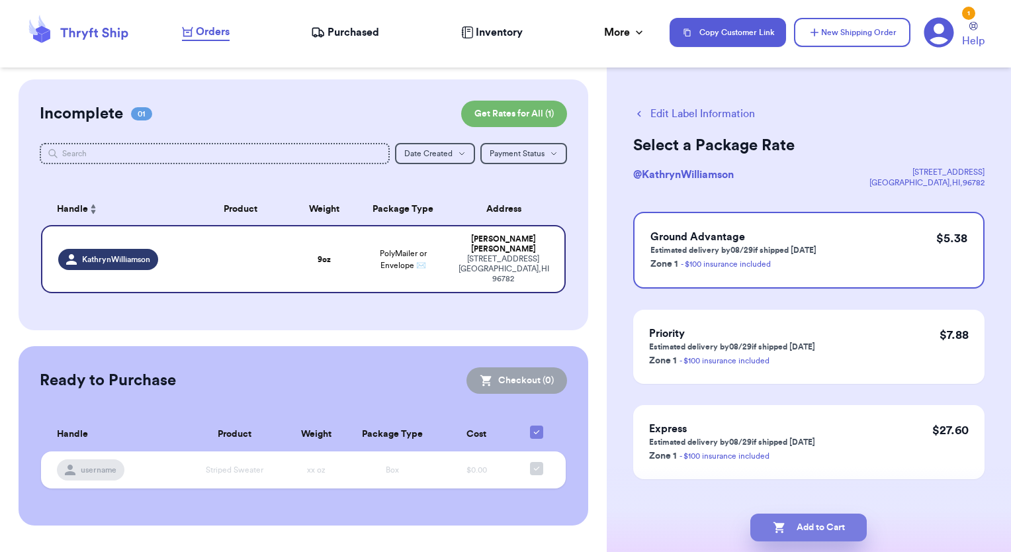
click at [816, 520] on button "Add to Cart" at bounding box center [808, 528] width 116 height 28
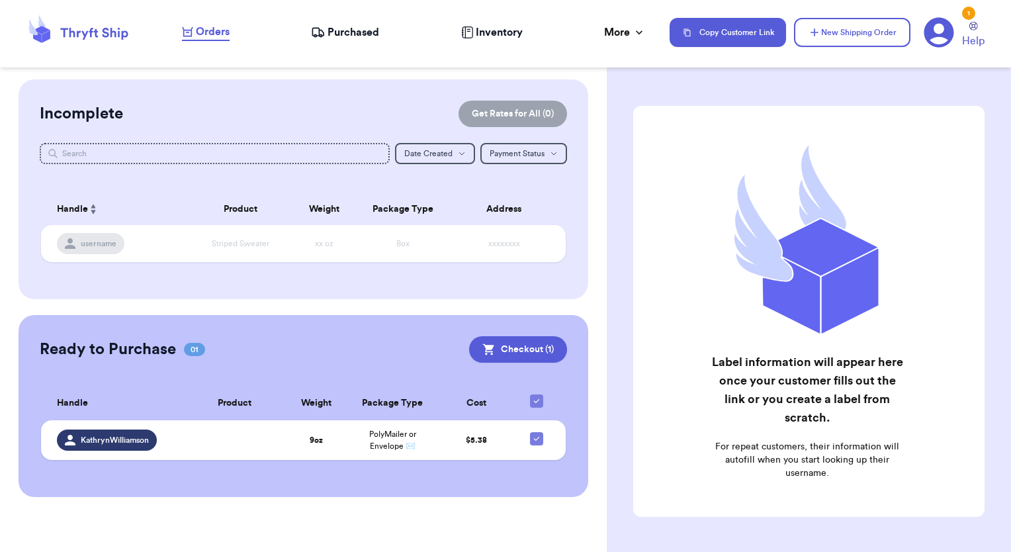
click at [352, 34] on span "Purchased" at bounding box center [354, 32] width 52 height 16
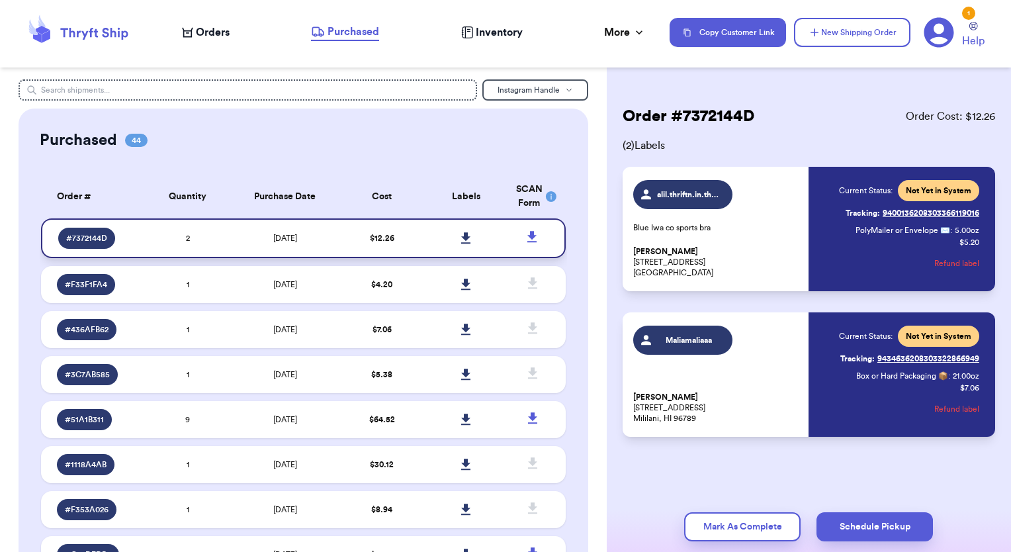
click at [461, 235] on icon at bounding box center [466, 238] width 10 height 12
